Goal: Task Accomplishment & Management: Complete application form

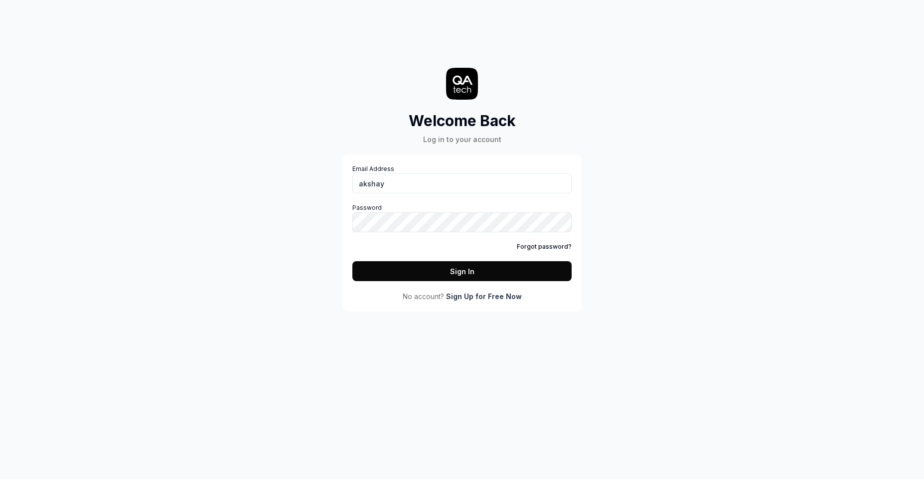
type input "[EMAIL_ADDRESS][DOMAIN_NAME]"
click at [499, 296] on link "Sign Up for Free Now" at bounding box center [484, 296] width 76 height 10
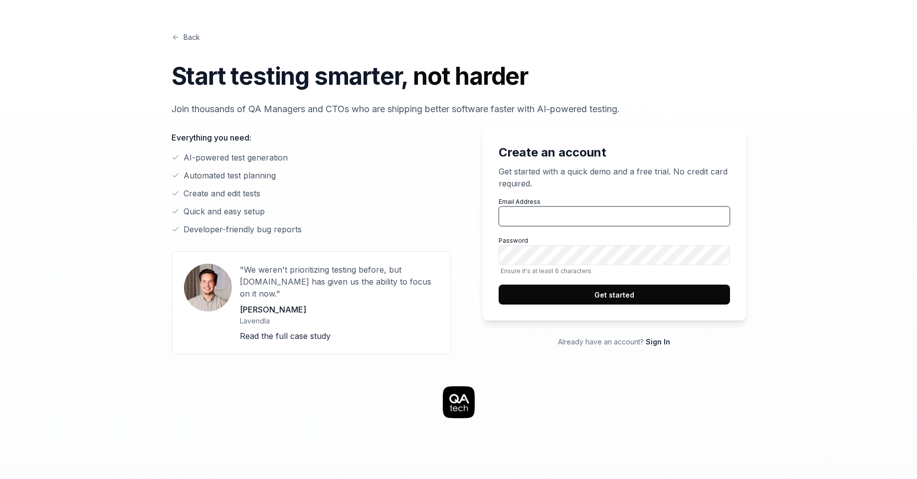
click at [508, 219] on input "Email Address" at bounding box center [614, 216] width 231 height 20
type input "[EMAIL_ADDRESS][DOMAIN_NAME]"
click at [611, 296] on button "Get started" at bounding box center [614, 295] width 231 height 20
